Goal: Task Accomplishment & Management: Use online tool/utility

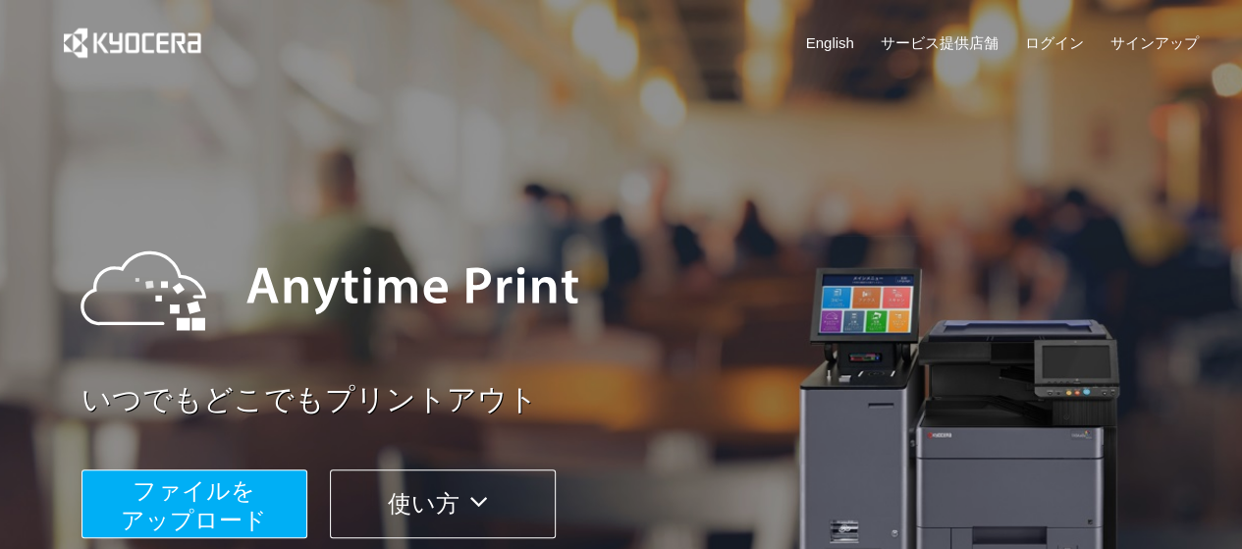
click at [193, 522] on span "ファイルを ​​アップロード" at bounding box center [194, 505] width 146 height 56
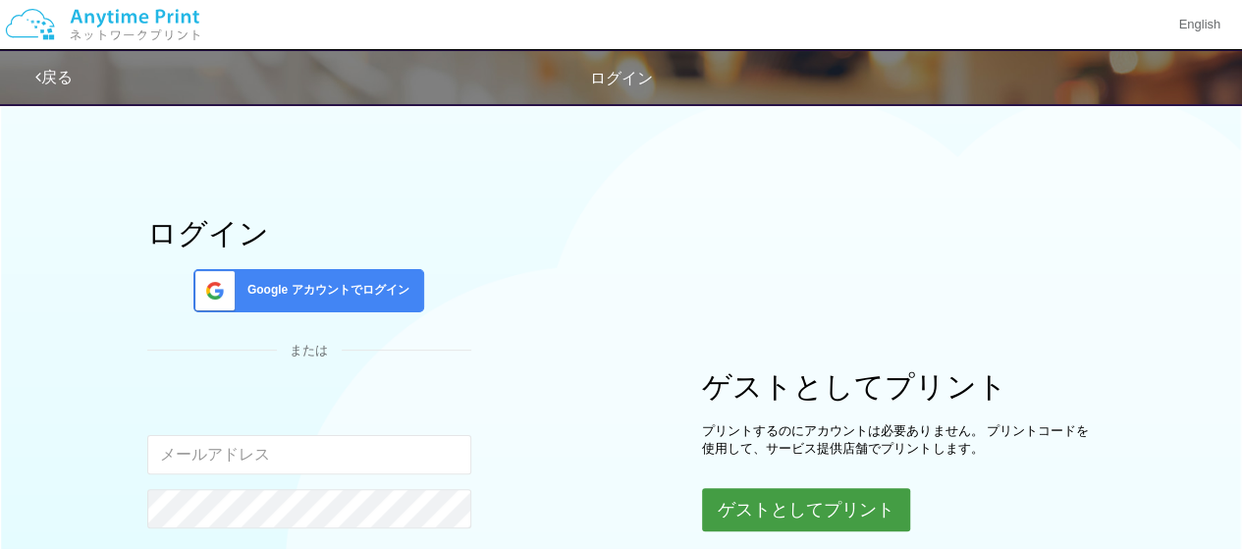
click at [843, 506] on button "ゲストとしてプリント" at bounding box center [806, 509] width 208 height 43
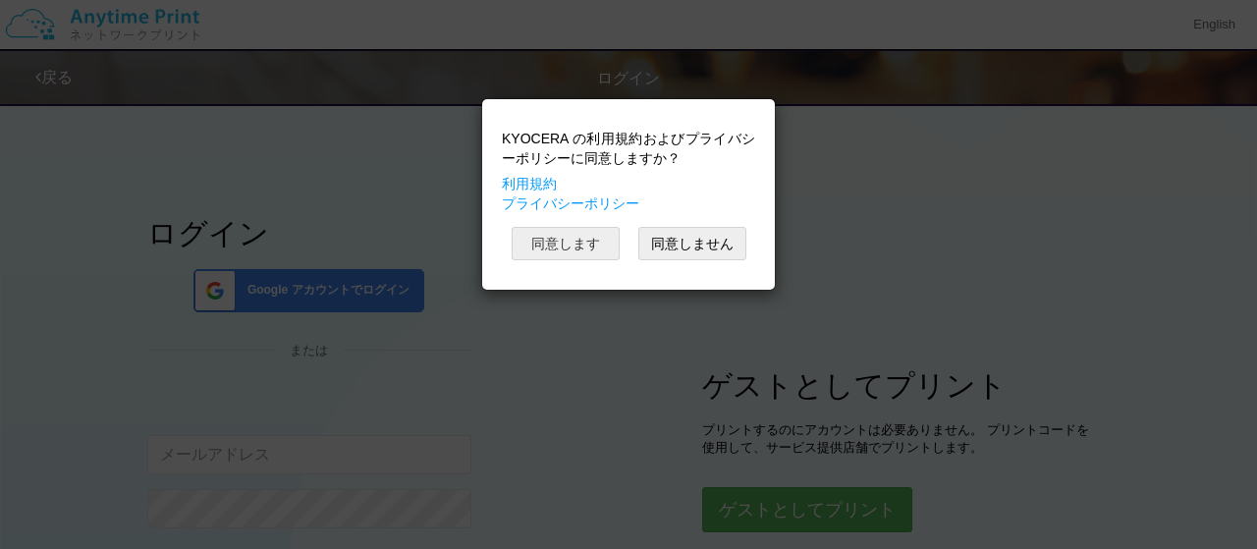
drag, startPoint x: 553, startPoint y: 239, endPoint x: 565, endPoint y: 237, distance: 11.9
click at [553, 240] on button "同意します" at bounding box center [566, 243] width 108 height 33
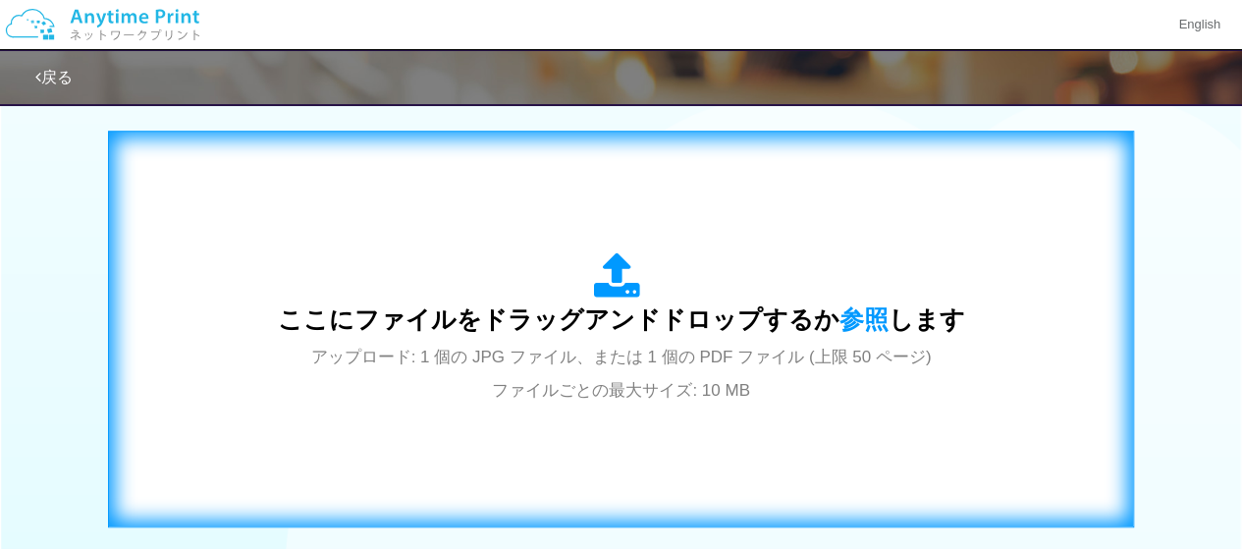
scroll to position [640, 0]
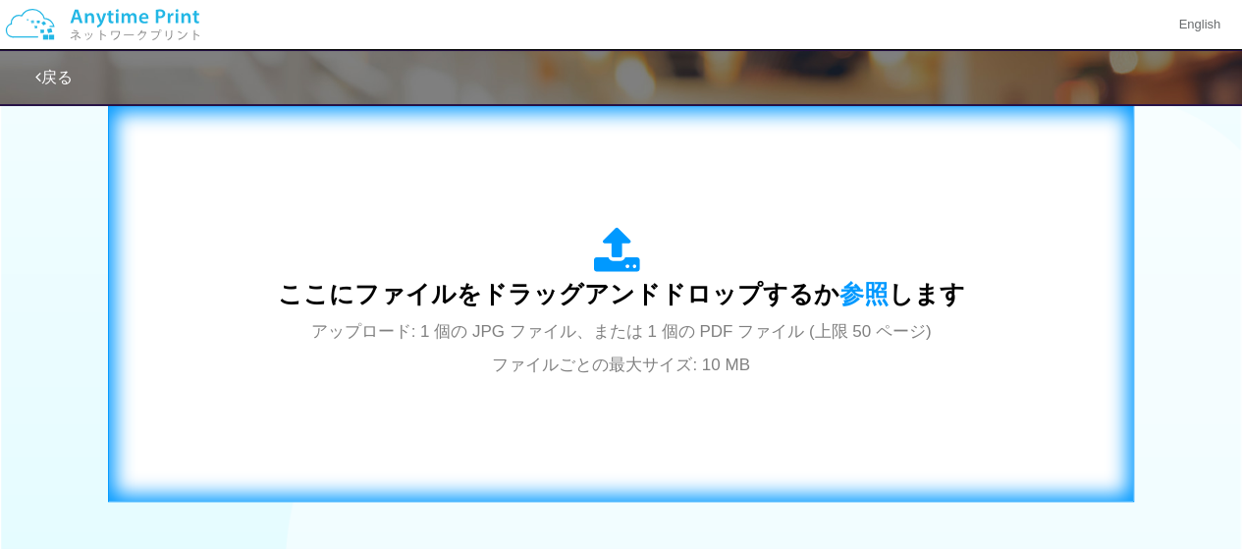
click at [817, 302] on span "ここにファイルをドラッグアンドドロップするか 参照 します" at bounding box center [621, 293] width 687 height 27
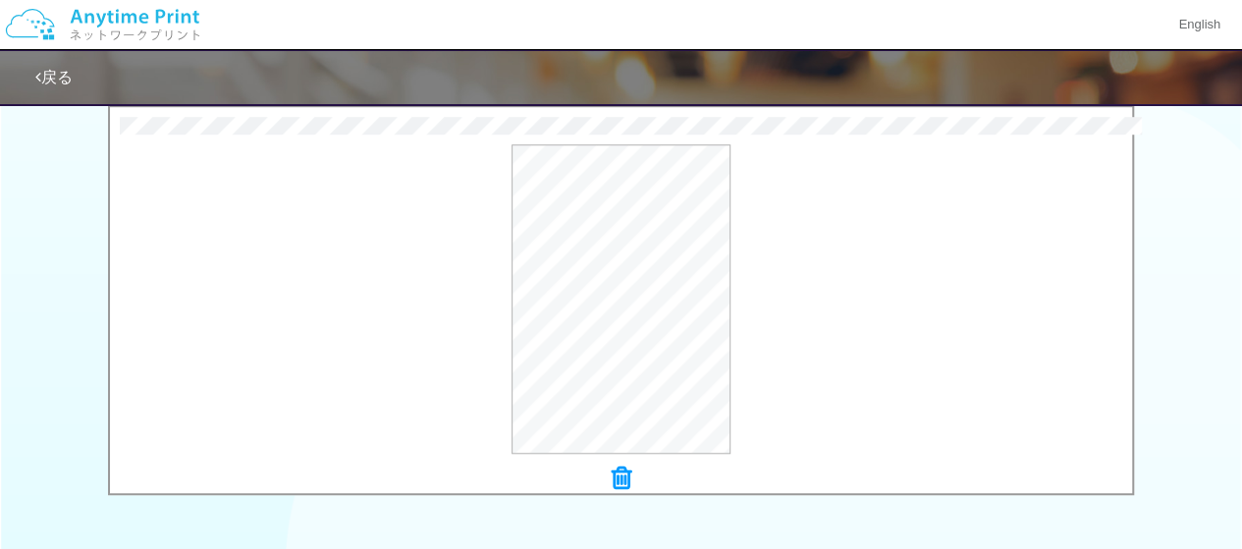
scroll to position [796, 0]
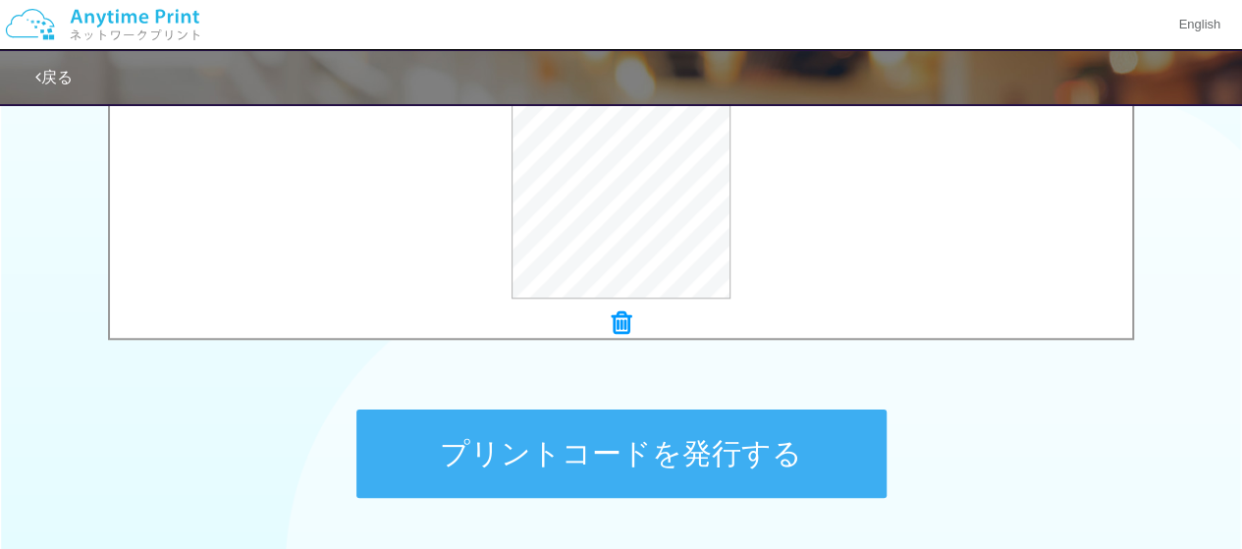
click at [788, 452] on button "プリントコードを発行する" at bounding box center [622, 454] width 530 height 88
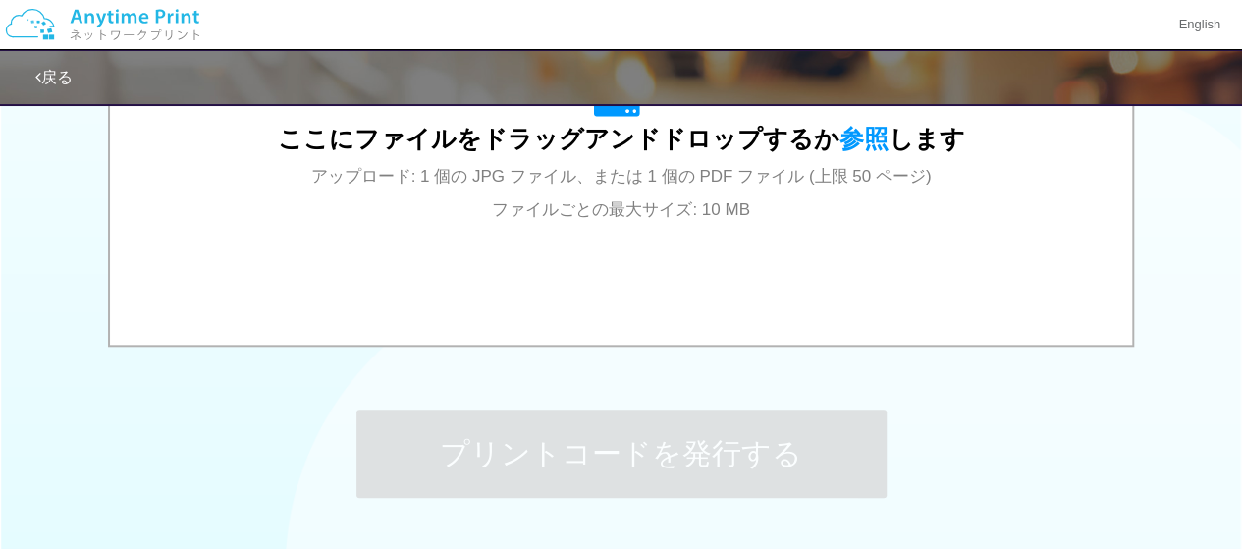
scroll to position [0, 0]
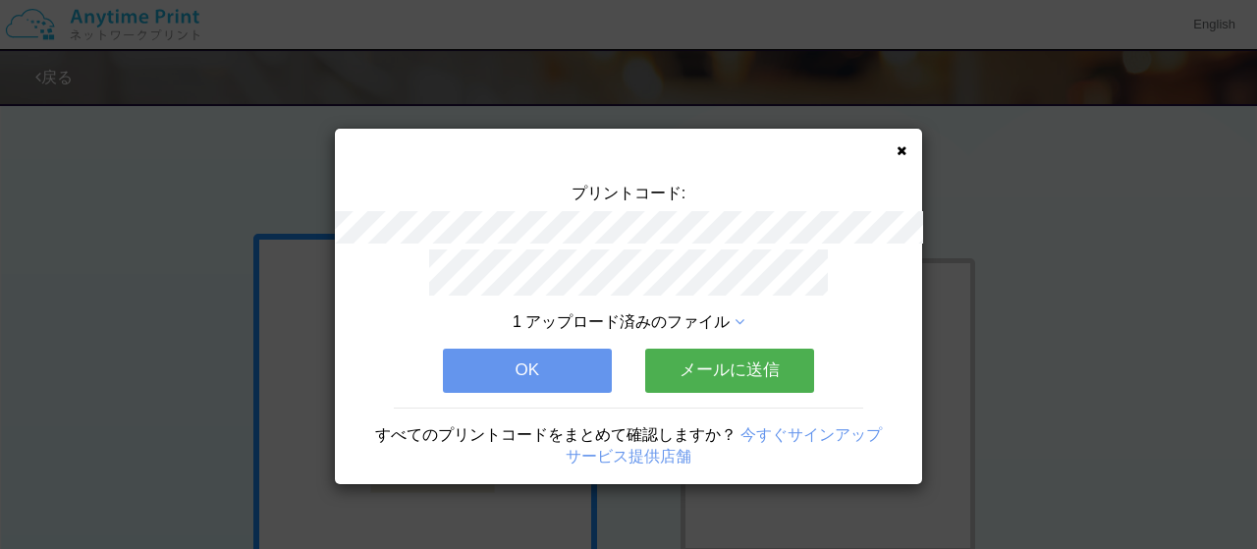
click at [530, 339] on div "1 アップロード済みのファイル OK メールに送信 すべてのプリントコードをまとめて確認しますか？ 今すぐサインアップ サービス提供店舗" at bounding box center [628, 366] width 587 height 235
click at [588, 360] on button "OK" at bounding box center [527, 370] width 169 height 43
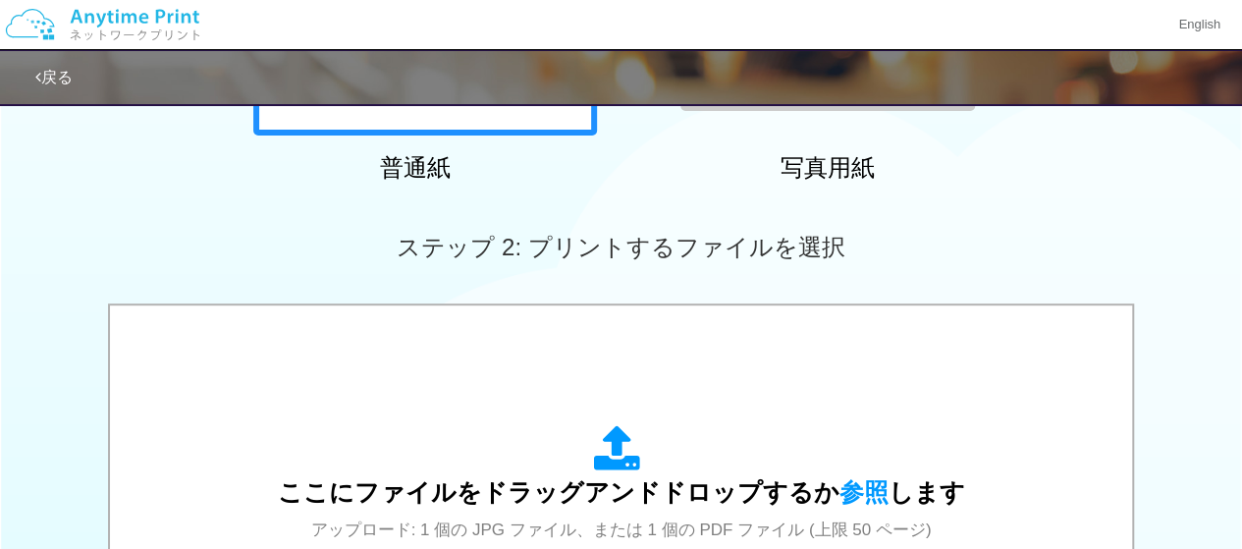
scroll to position [579, 0]
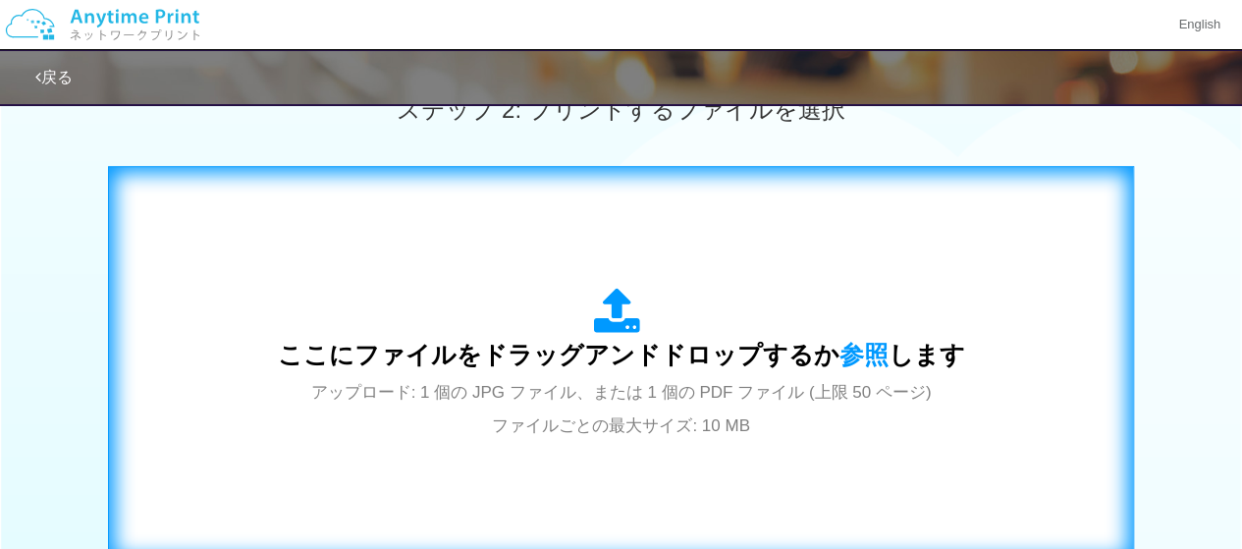
click at [780, 324] on div "ここにファイルをドラッグアンドドロップするか 参照 します アップロード: 1 個の JPG ファイル、または 1 個の PDF ファイル (上限 50 ペー…" at bounding box center [621, 364] width 687 height 153
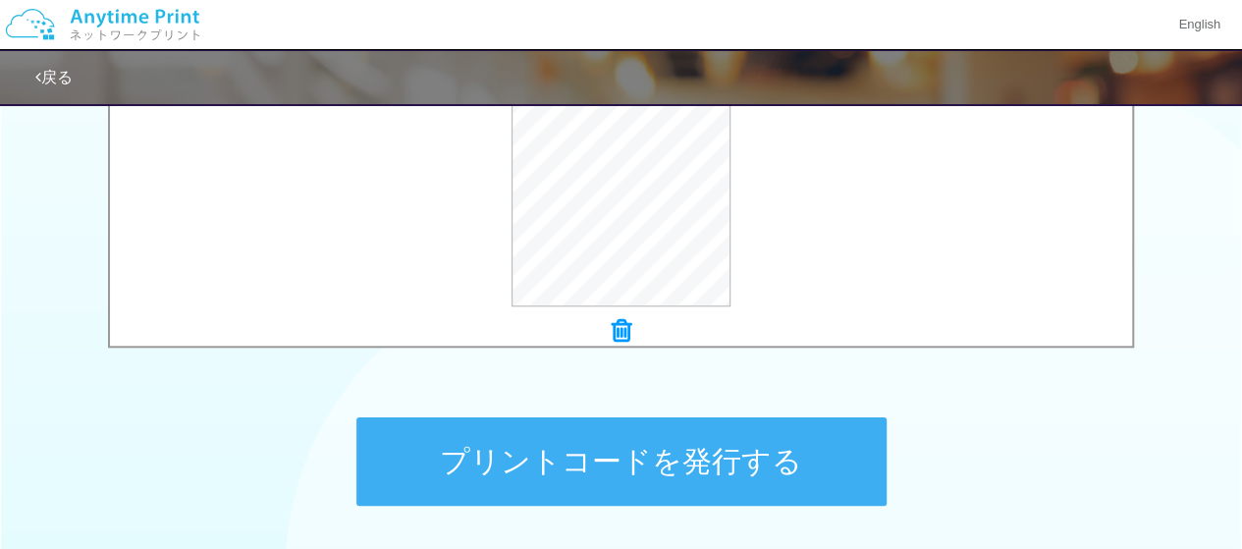
scroll to position [828, 0]
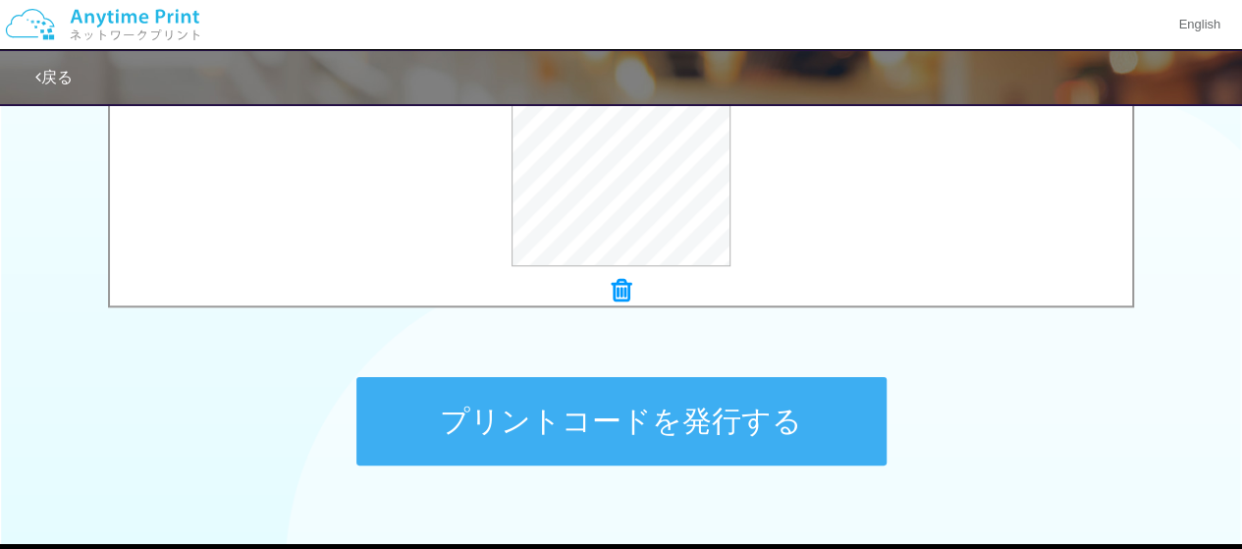
click at [671, 412] on button "プリントコードを発行する" at bounding box center [622, 421] width 530 height 88
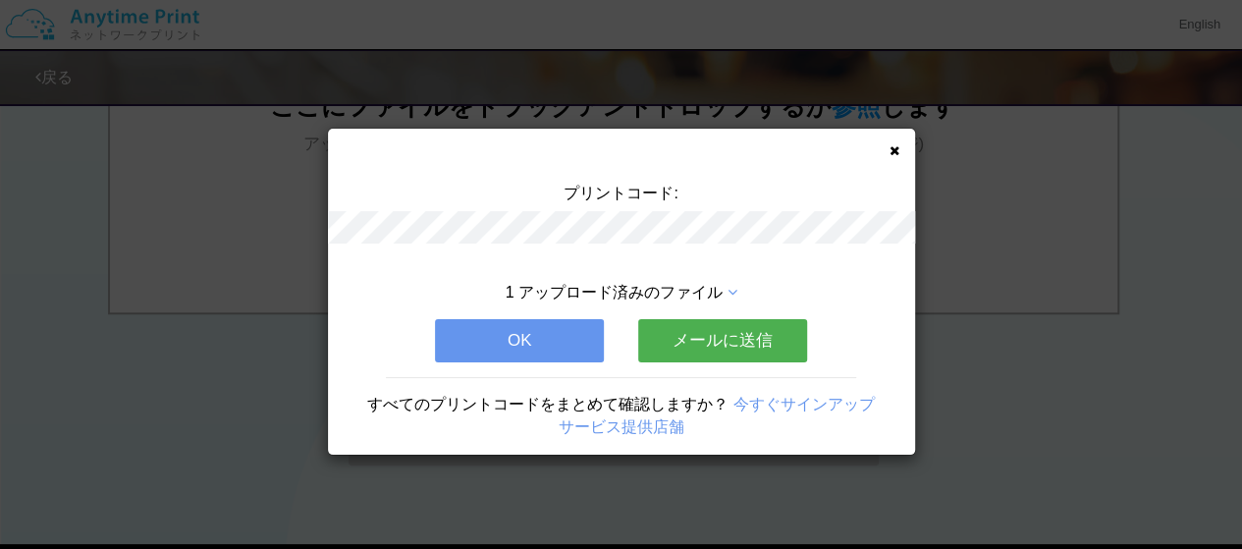
scroll to position [0, 0]
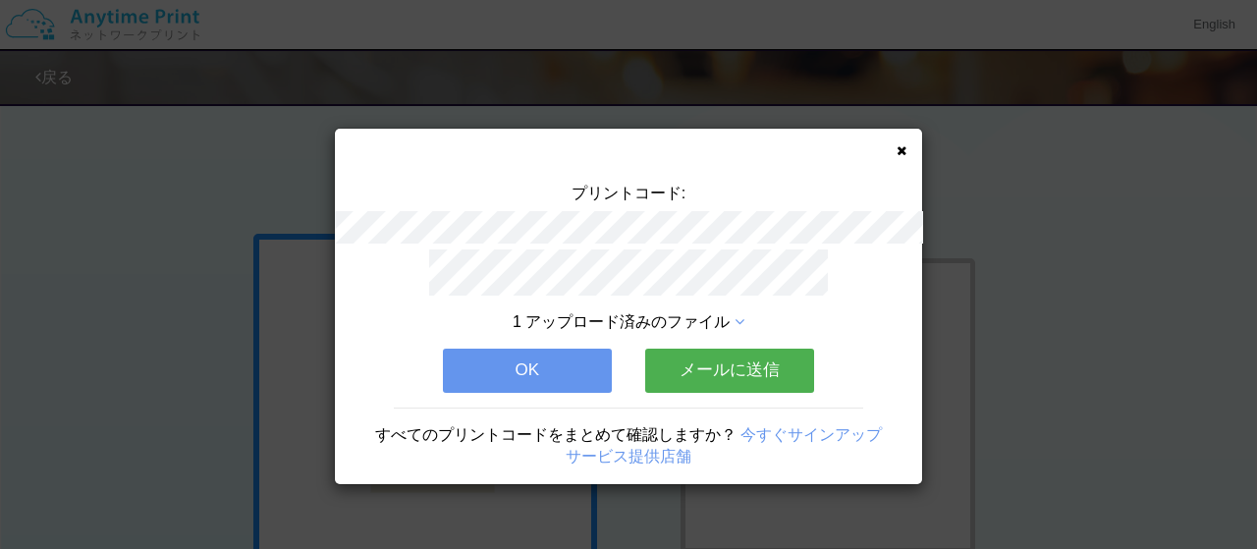
click at [903, 150] on icon at bounding box center [902, 150] width 10 height 13
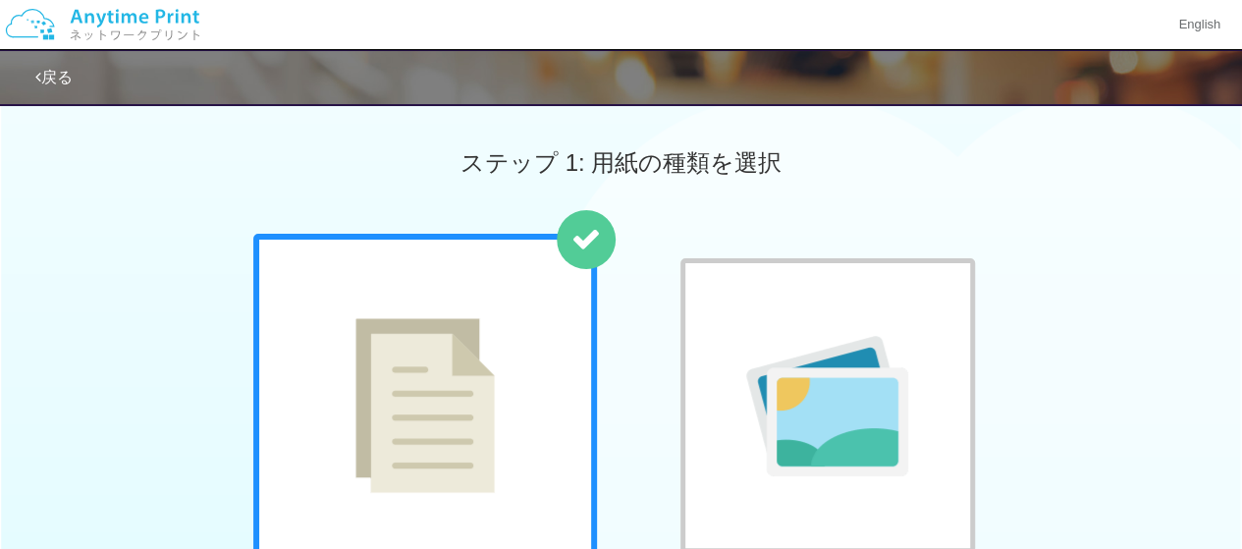
scroll to position [480, 0]
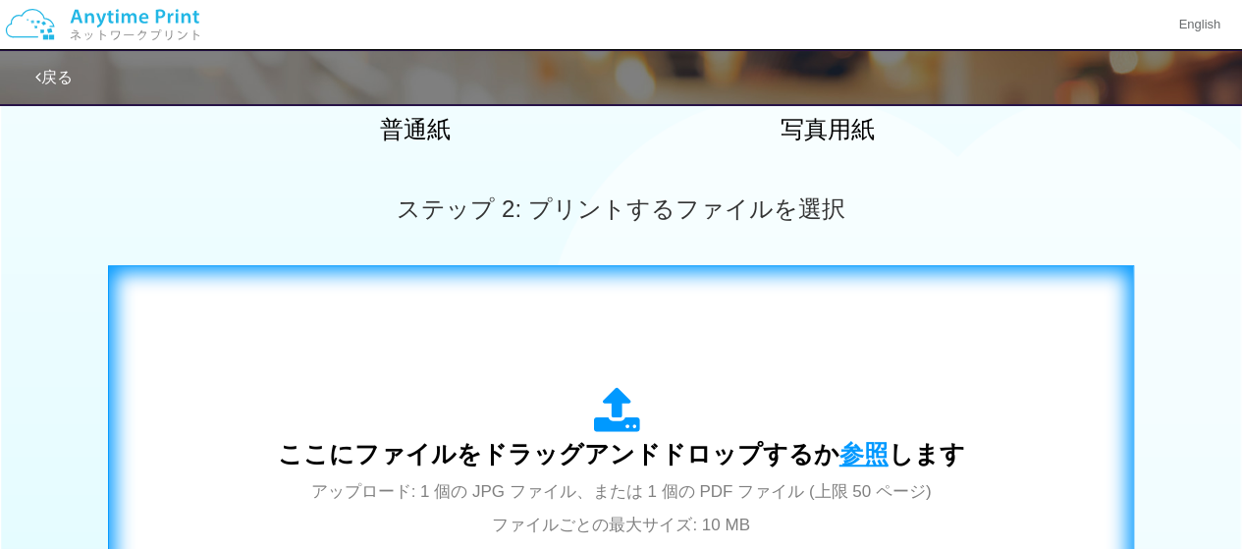
click at [860, 446] on span "参照" at bounding box center [864, 453] width 49 height 27
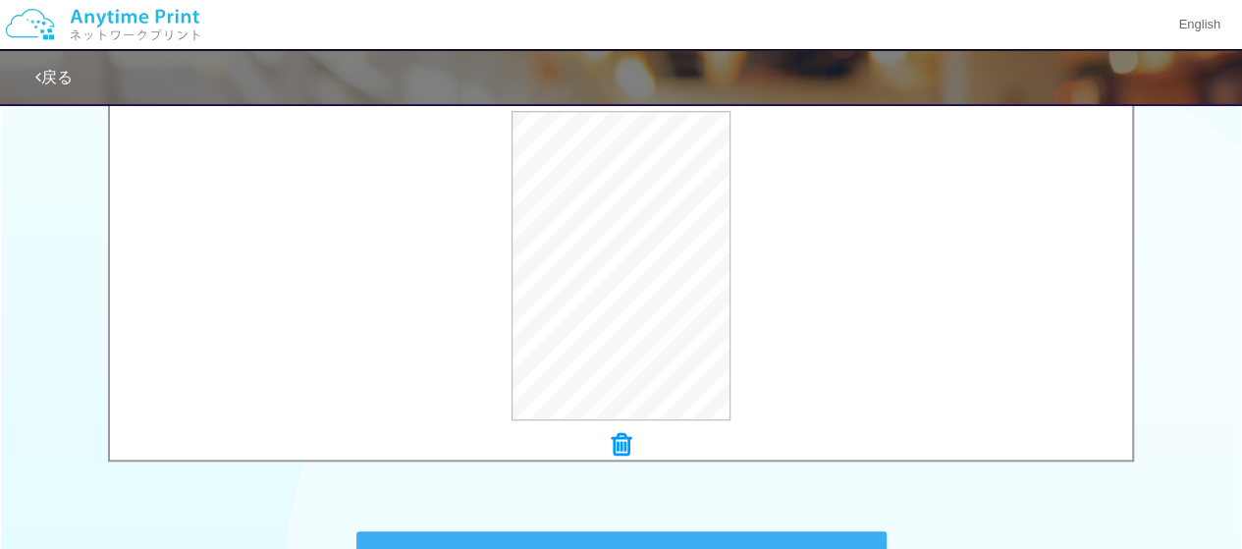
scroll to position [737, 0]
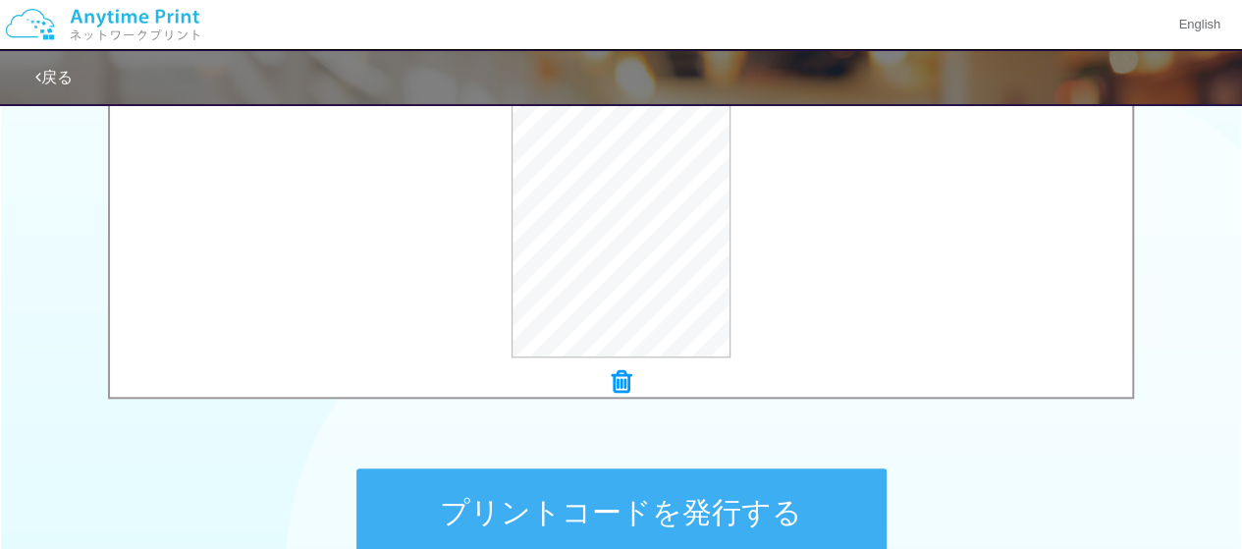
click at [717, 506] on button "プリントコードを発行する" at bounding box center [622, 512] width 530 height 88
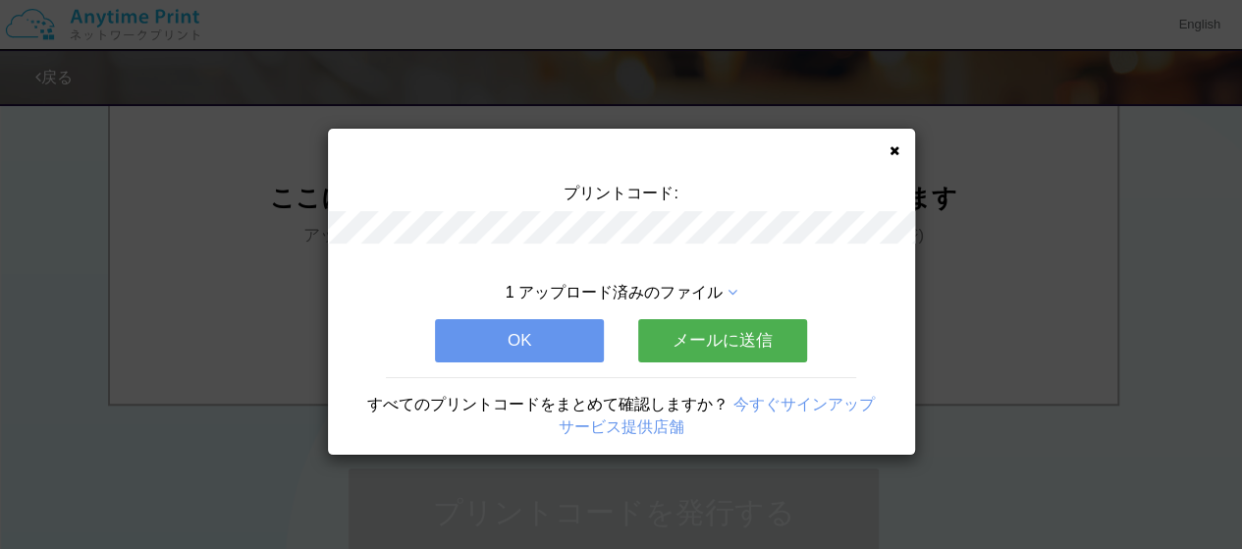
scroll to position [0, 0]
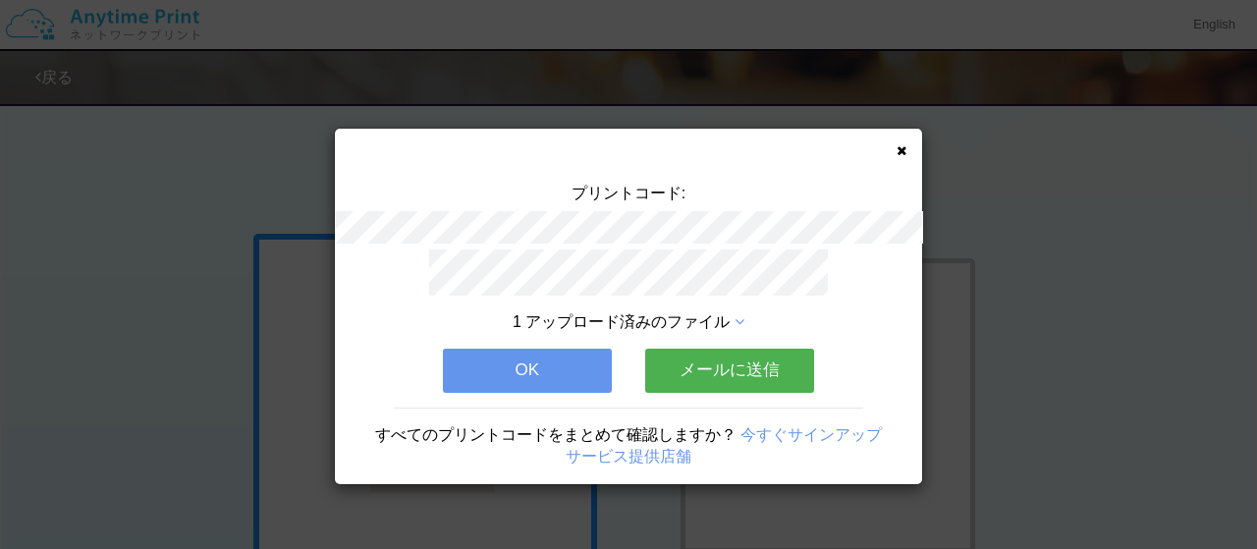
click at [903, 144] on icon at bounding box center [902, 150] width 10 height 13
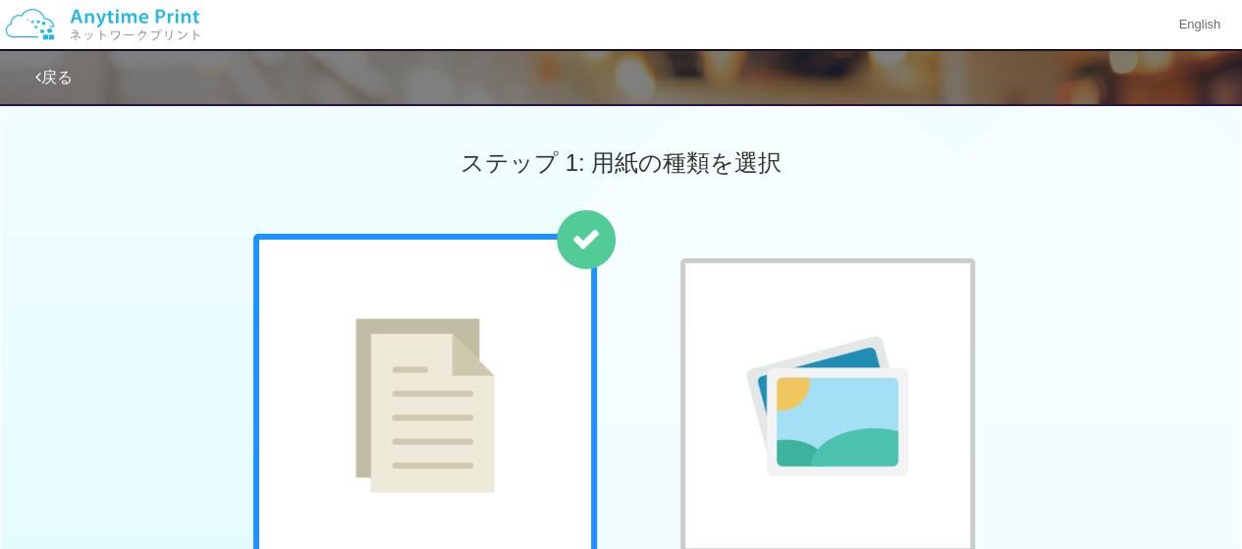
click at [90, 294] on div "普通紙 写真用紙" at bounding box center [621, 433] width 1242 height 399
